Goal: Task Accomplishment & Management: Manage account settings

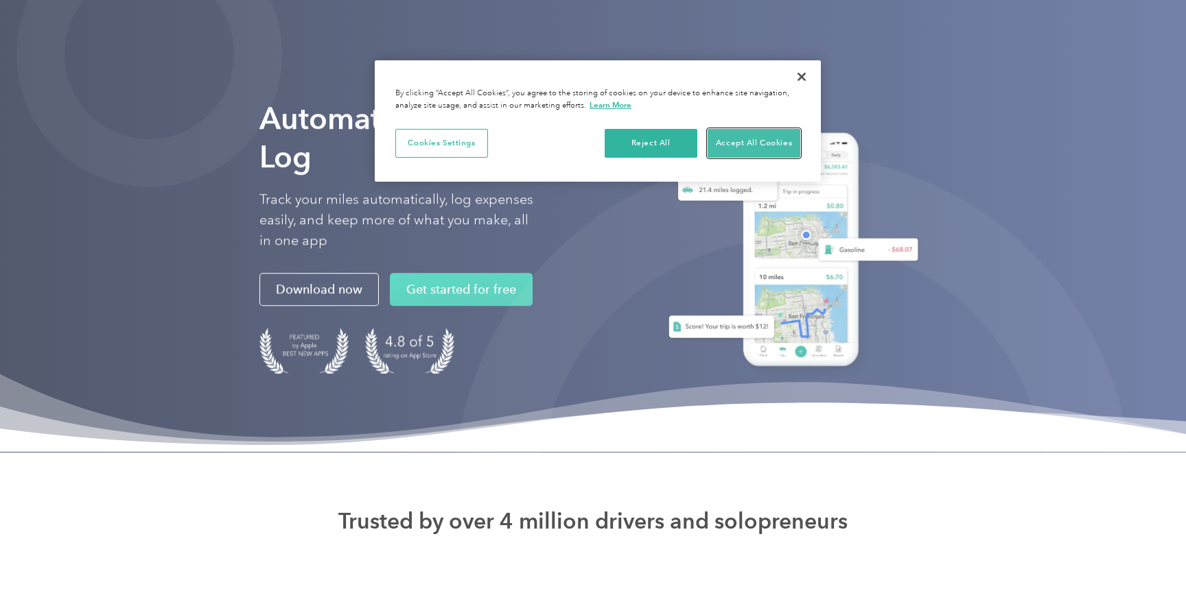
click at [753, 143] on button "Accept All Cookies" at bounding box center [753, 143] width 93 height 29
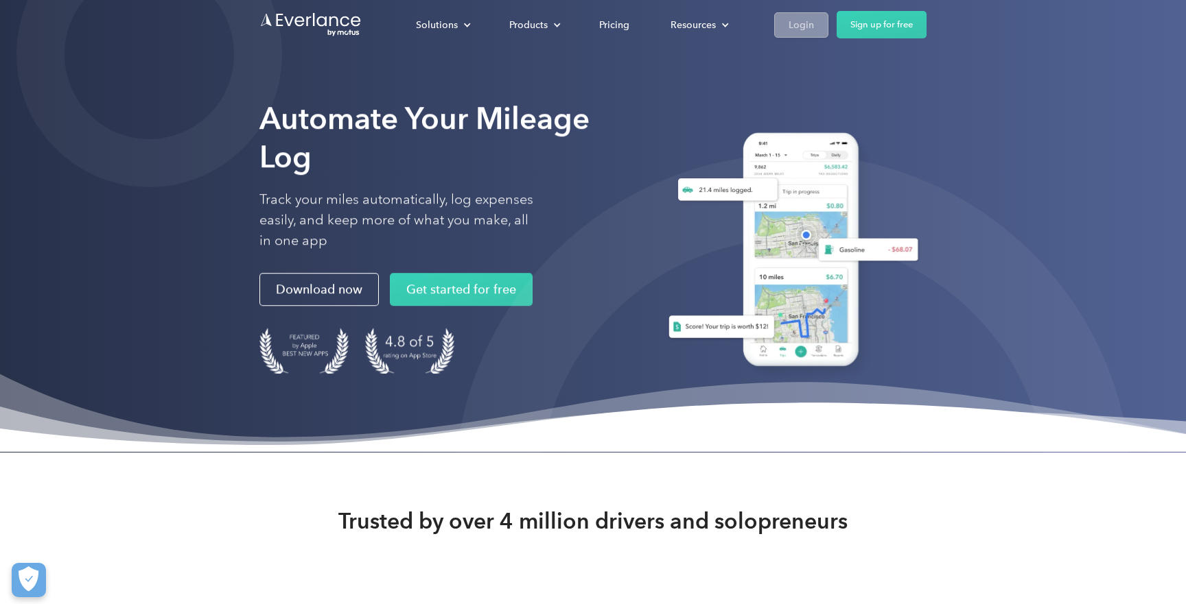
click at [795, 25] on div "Login" at bounding box center [800, 24] width 25 height 17
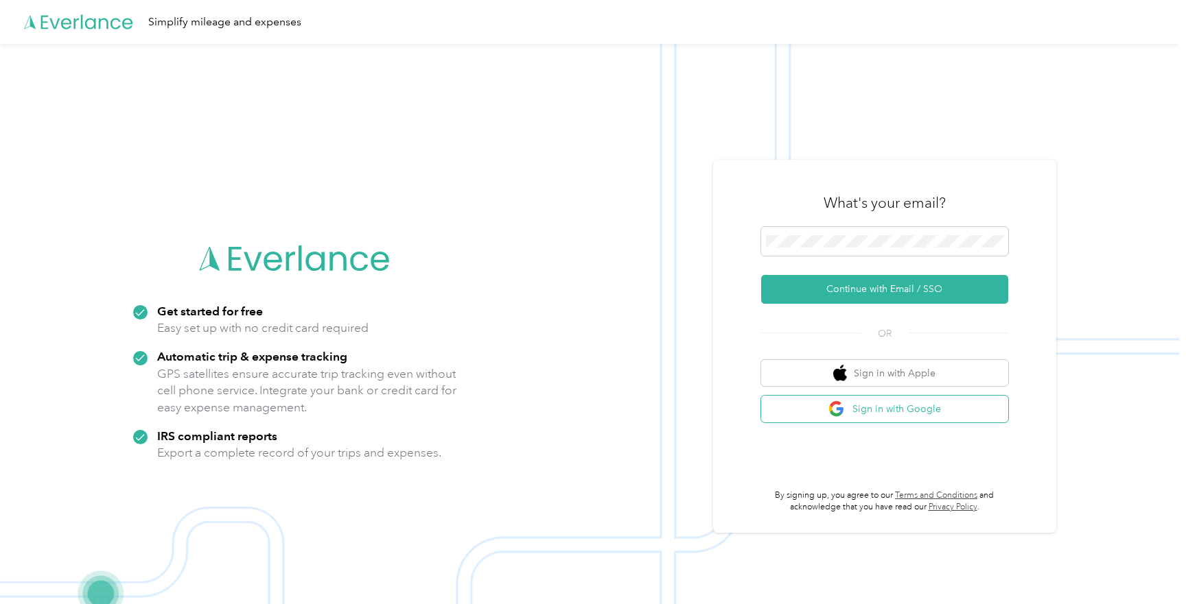
click at [916, 406] on button "Sign in with Google" at bounding box center [884, 409] width 247 height 27
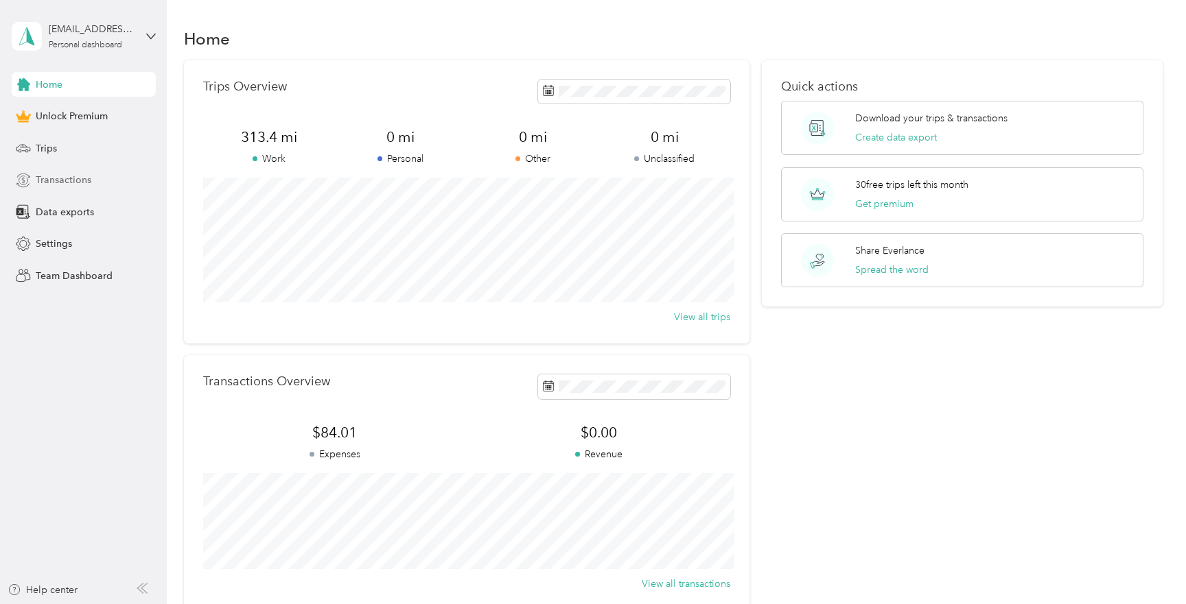
click at [69, 181] on span "Transactions" at bounding box center [64, 180] width 56 height 14
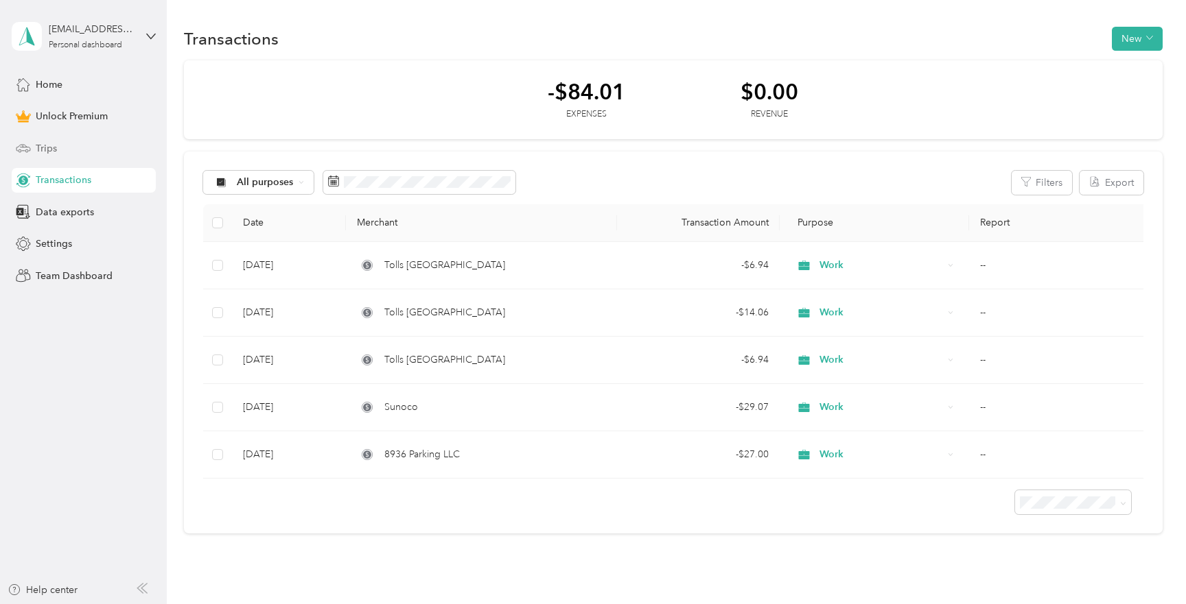
click at [47, 150] on span "Trips" at bounding box center [46, 148] width 21 height 14
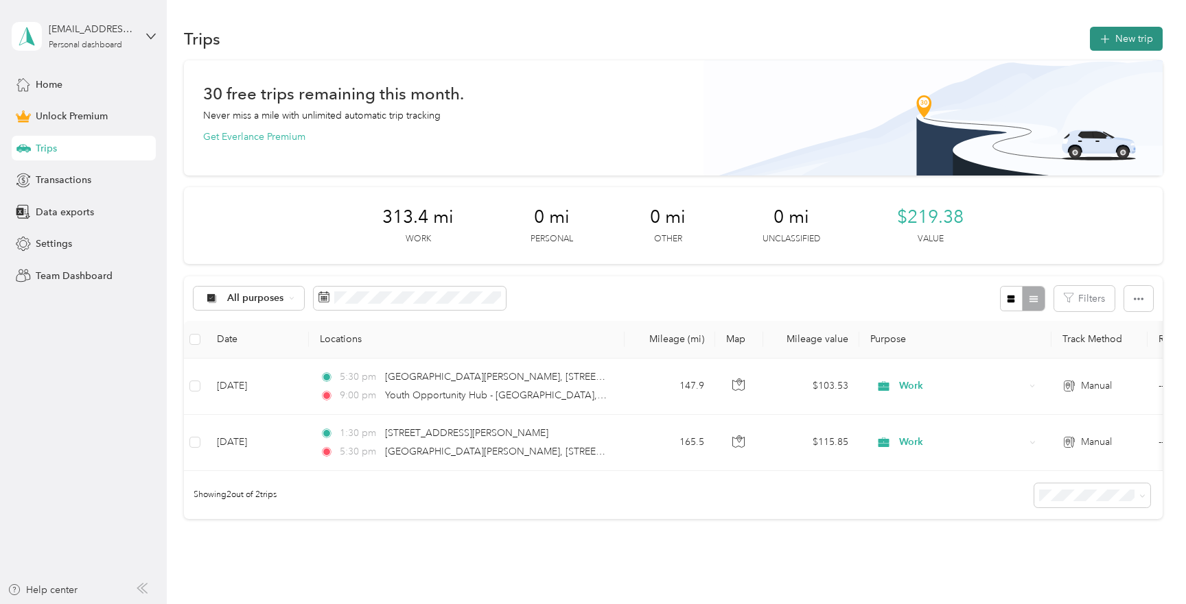
click at [1135, 43] on button "New trip" at bounding box center [1126, 39] width 73 height 24
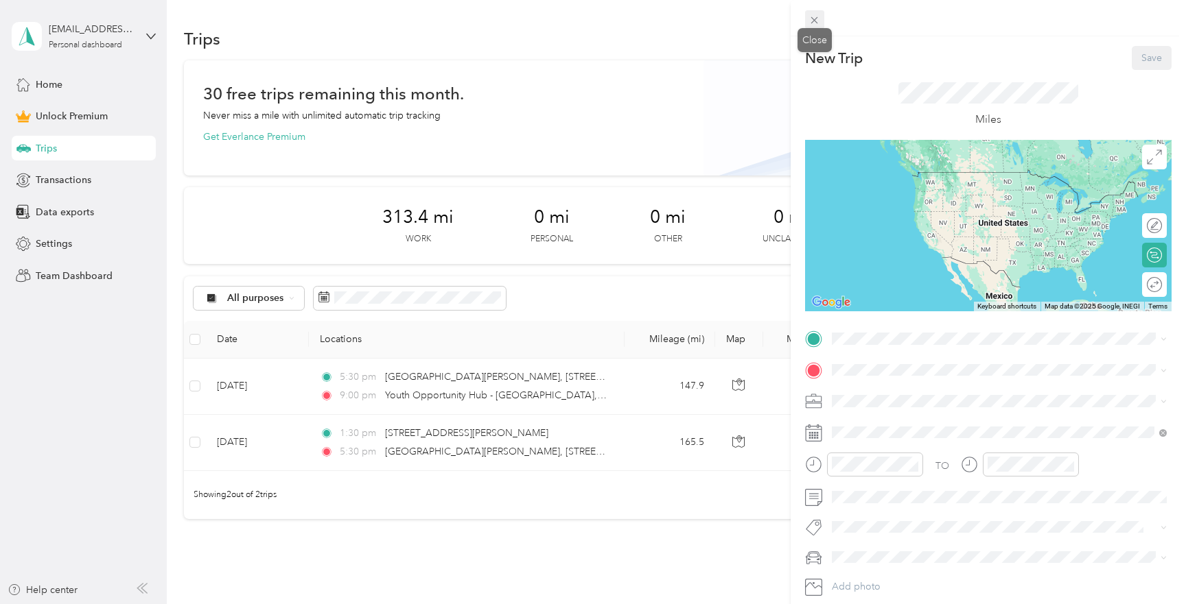
click at [813, 19] on icon at bounding box center [814, 20] width 7 height 7
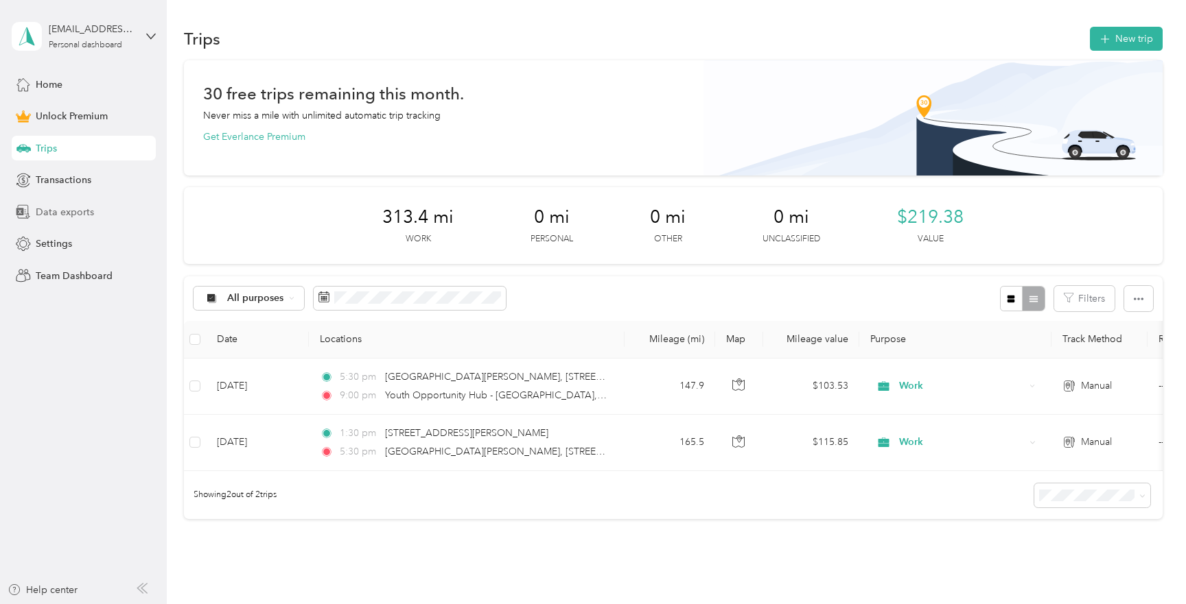
click at [62, 211] on span "Data exports" at bounding box center [65, 212] width 58 height 14
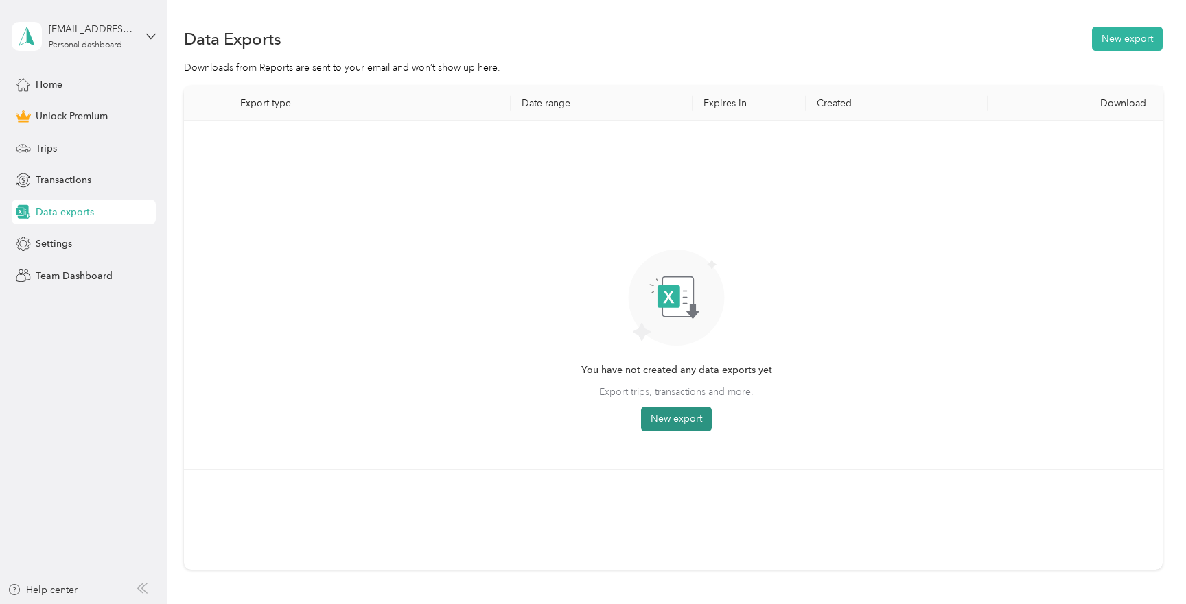
click at [695, 414] on button "New export" at bounding box center [676, 419] width 71 height 25
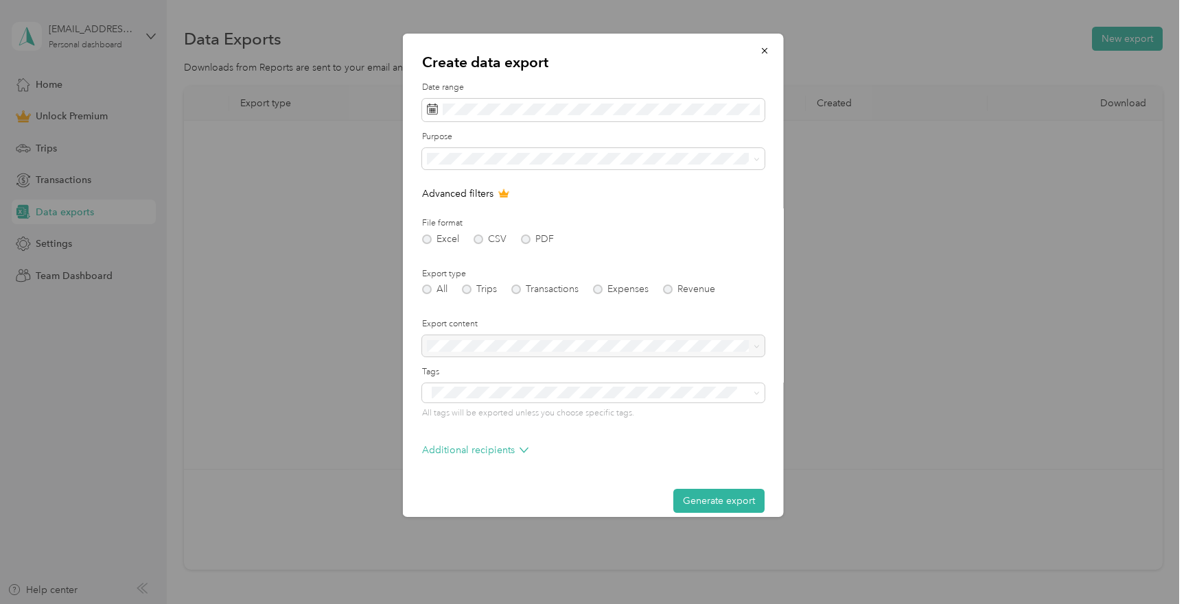
click at [151, 40] on div at bounding box center [593, 302] width 1186 height 604
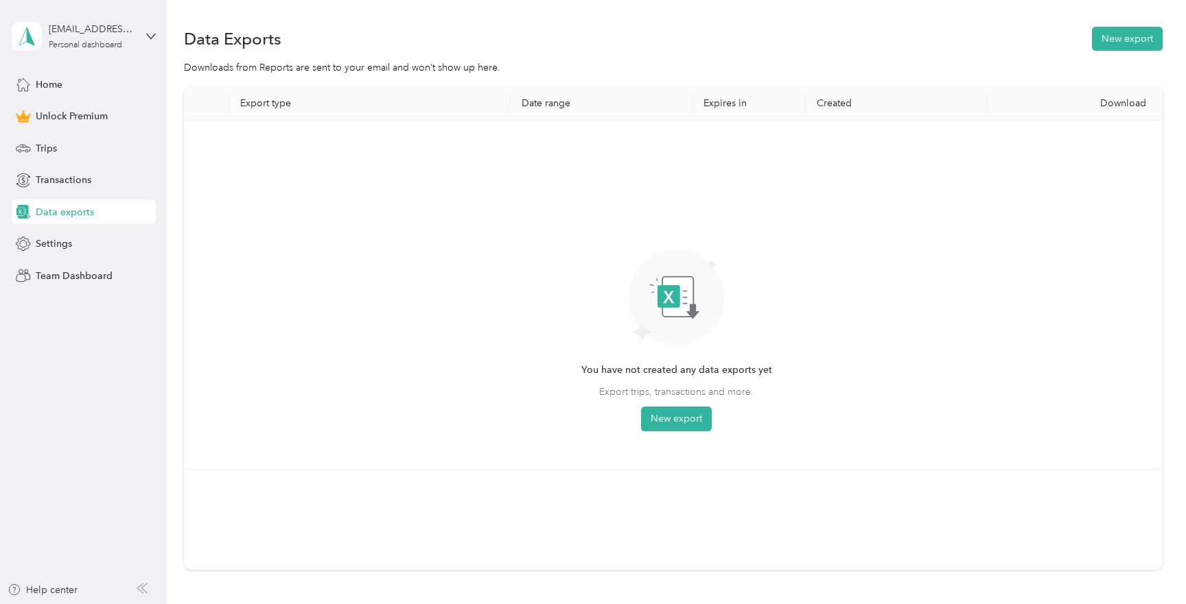
click at [153, 30] on div "[EMAIL_ADDRESS][DOMAIN_NAME] Personal dashboard" at bounding box center [84, 36] width 144 height 48
click at [130, 113] on div "Log out" at bounding box center [156, 113] width 270 height 24
